Goal: Find specific page/section

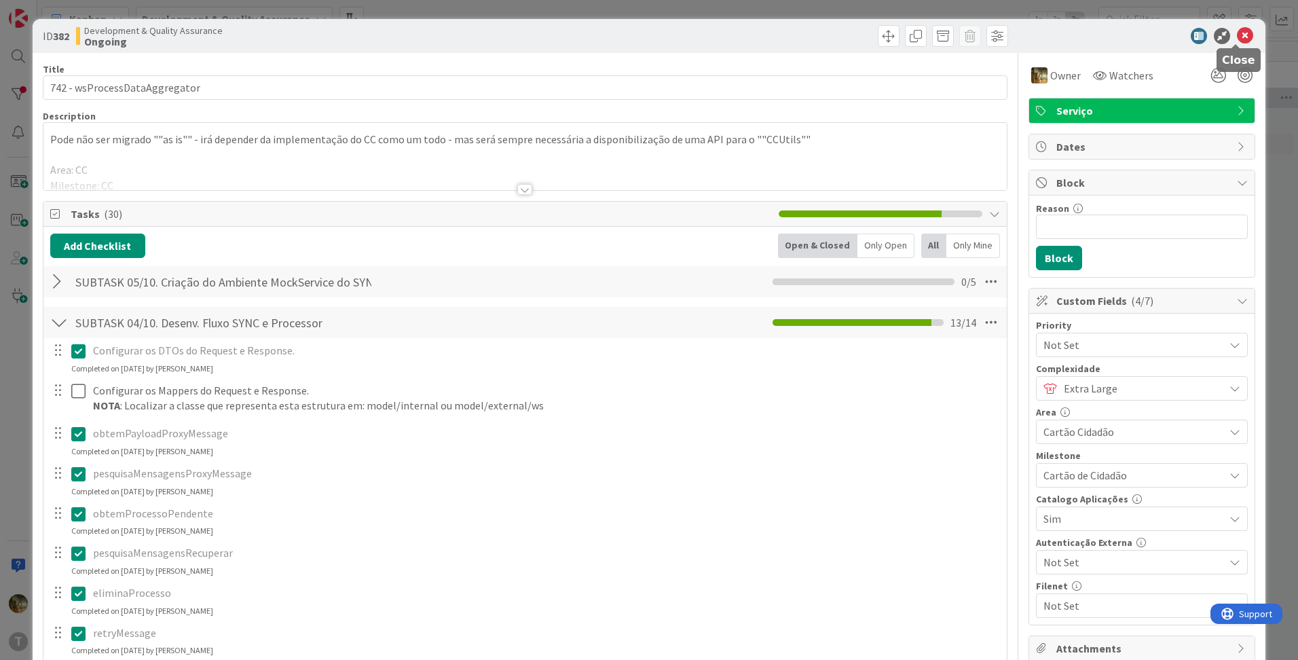
click at [1236, 37] on icon at bounding box center [1244, 36] width 16 height 16
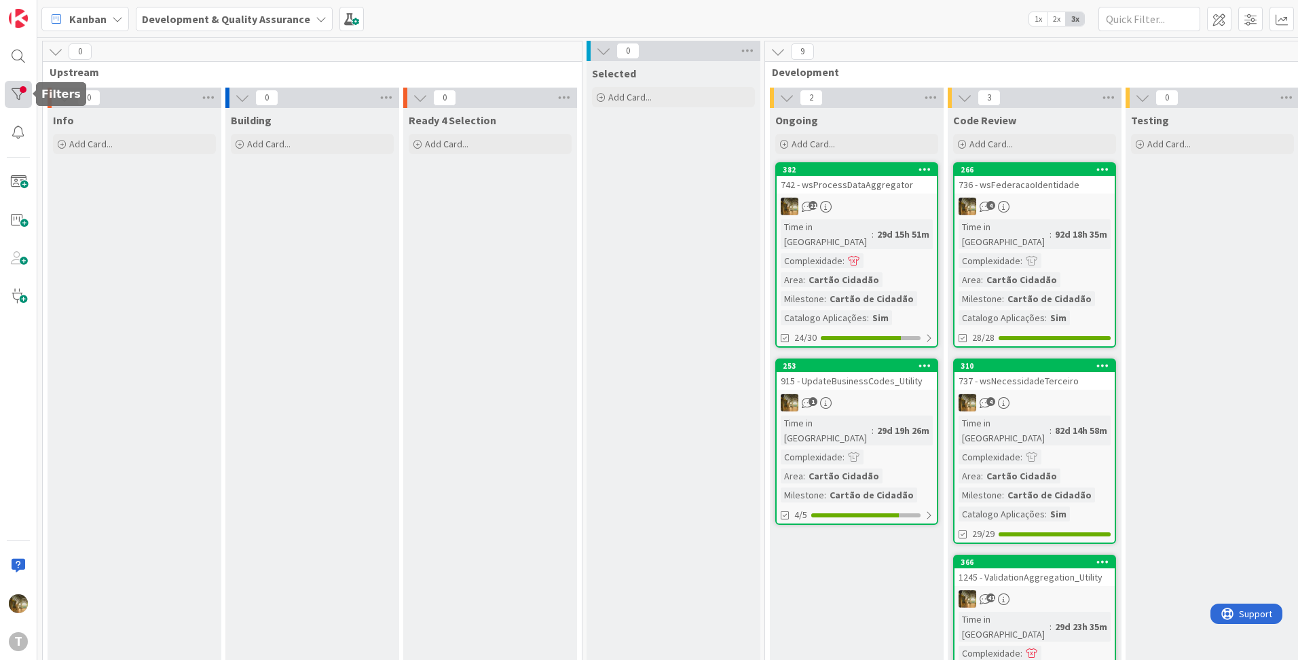
click at [24, 97] on div at bounding box center [18, 94] width 27 height 27
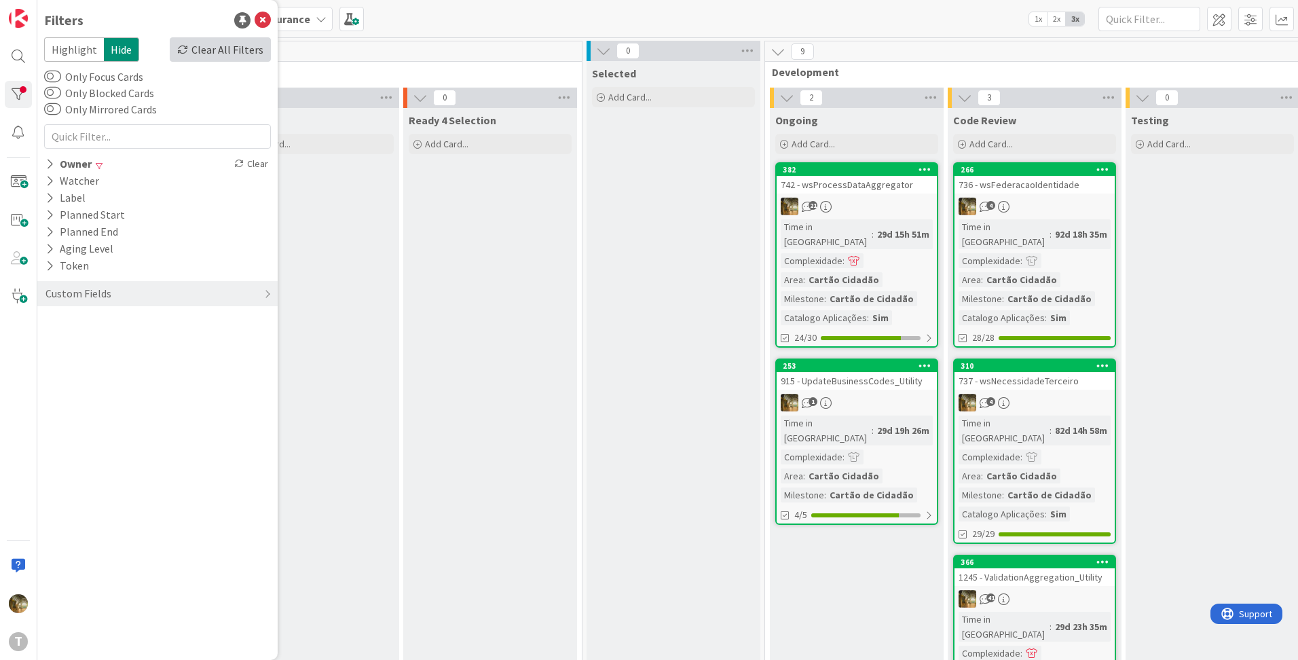
click at [245, 51] on div "Clear All Filters" at bounding box center [220, 49] width 101 height 24
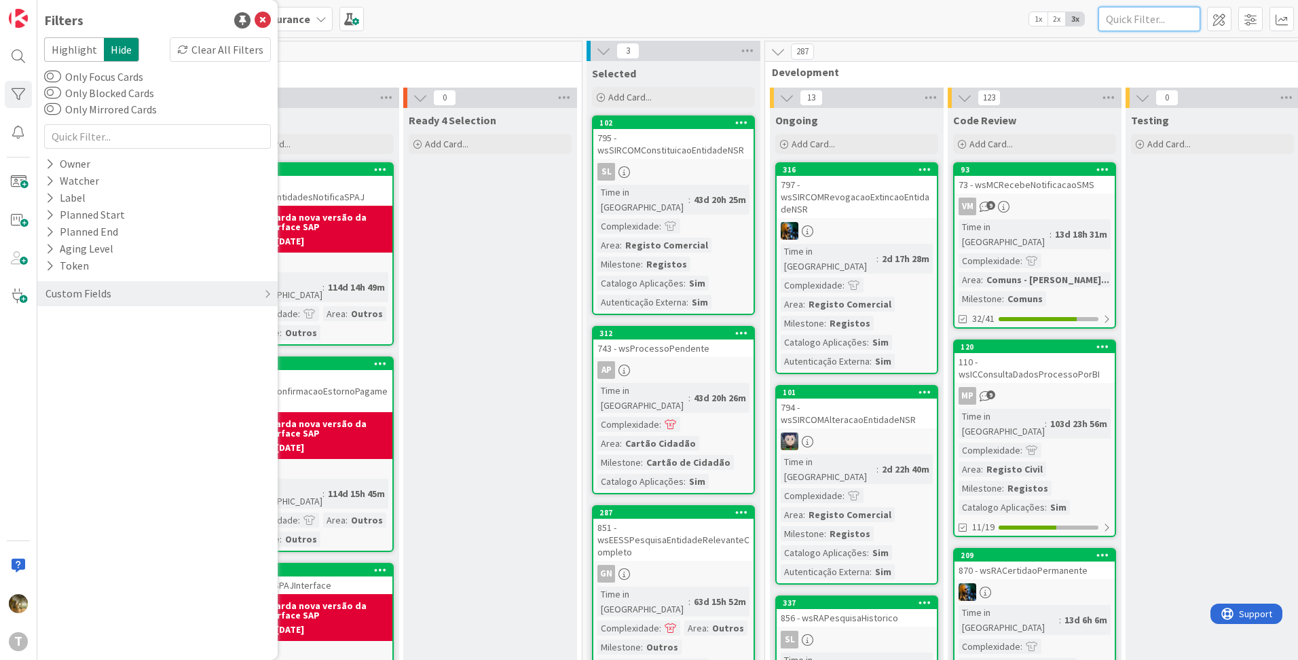
click at [1129, 16] on input "text" at bounding box center [1149, 19] width 102 height 24
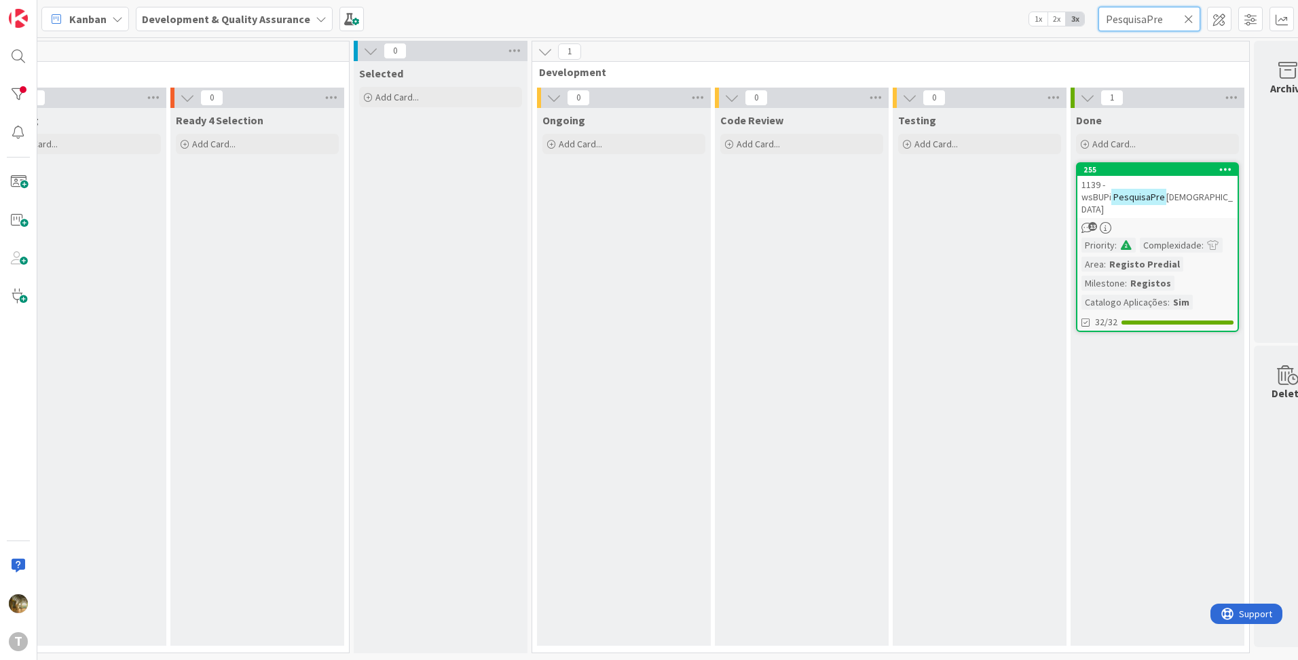
scroll to position [0, 240]
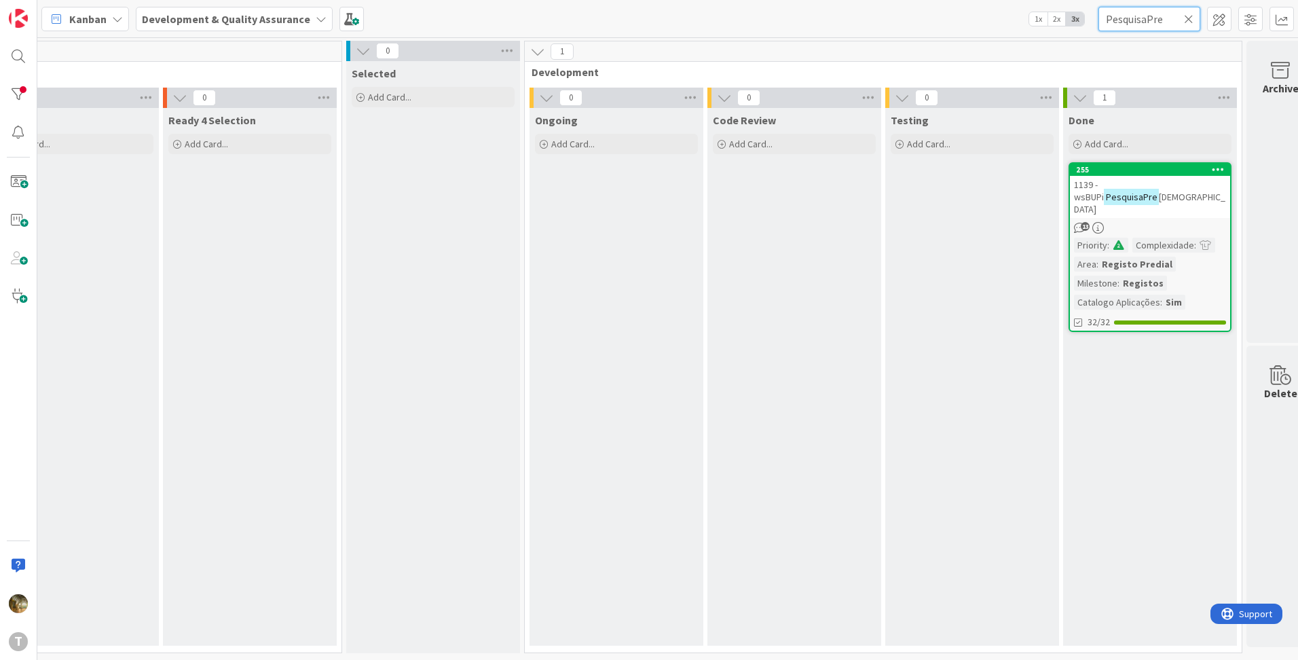
type input "PesquisaPre"
click at [1150, 191] on mark "PesquisaPre" at bounding box center [1130, 197] width 55 height 16
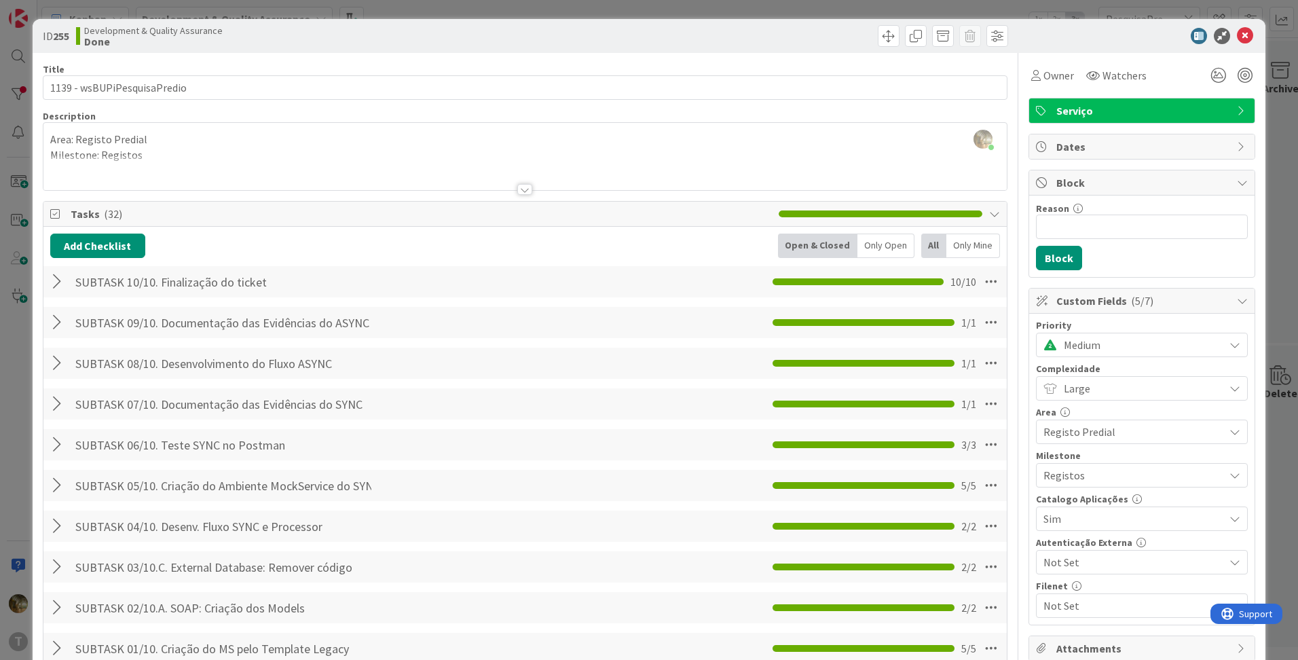
click at [526, 189] on div at bounding box center [524, 189] width 15 height 11
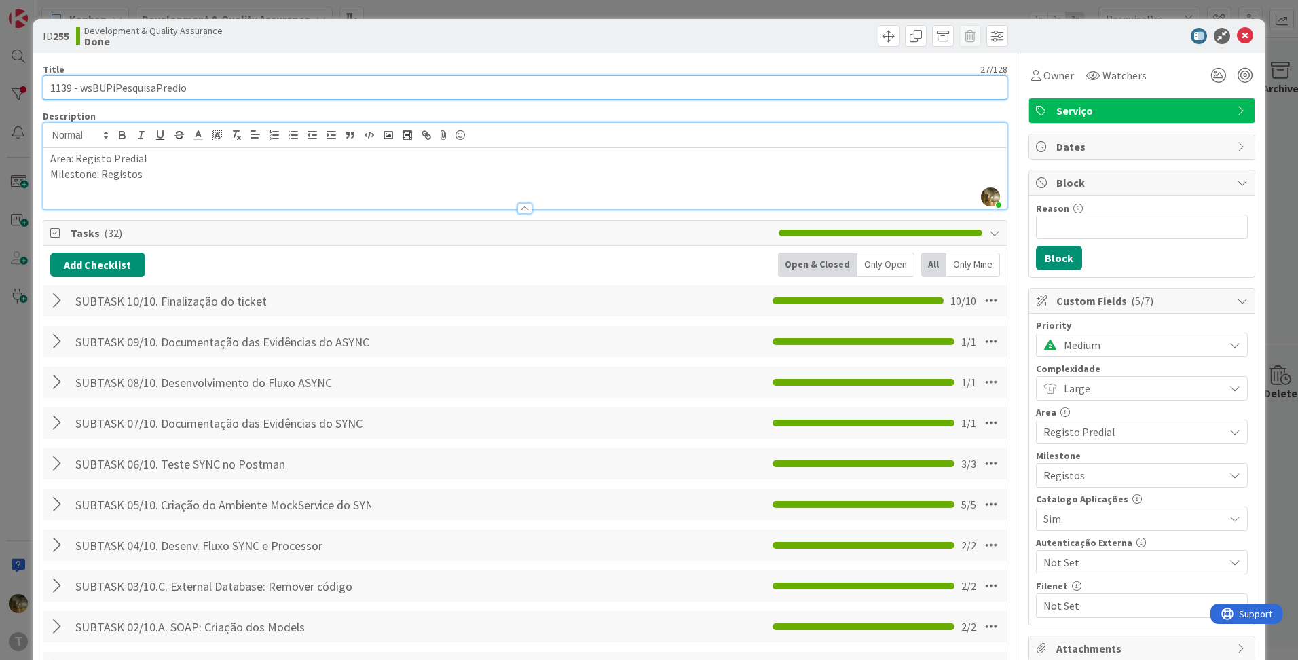
click at [127, 89] on input "1139 - wsBUPiPesquisaPredio" at bounding box center [525, 87] width 964 height 24
